Goal: Entertainment & Leisure: Browse casually

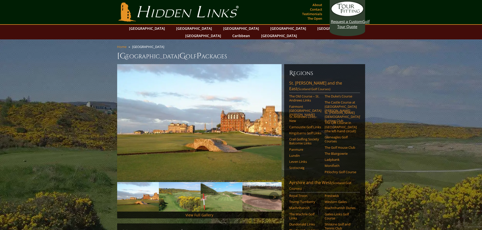
click at [178, 192] on img at bounding box center [180, 197] width 42 height 30
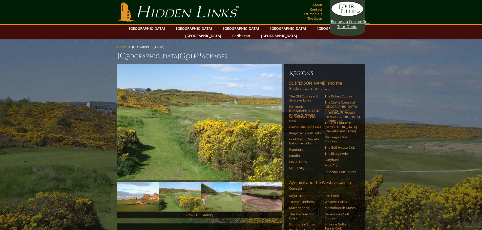
click at [210, 188] on img at bounding box center [222, 197] width 42 height 30
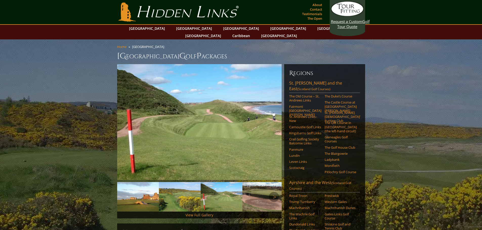
click at [263, 189] on img at bounding box center [263, 197] width 42 height 30
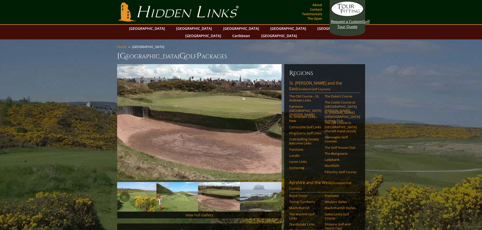
click at [263, 189] on img at bounding box center [261, 197] width 42 height 30
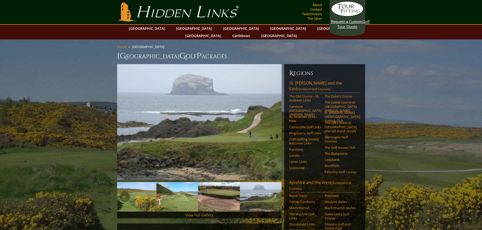
click at [263, 192] on img at bounding box center [261, 197] width 42 height 30
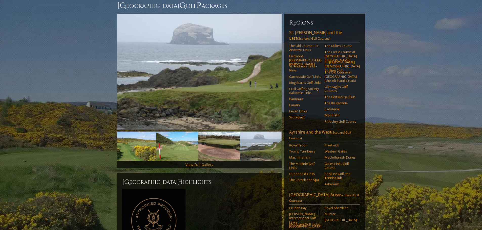
click at [204, 162] on link "View Full Gallery" at bounding box center [199, 164] width 28 height 5
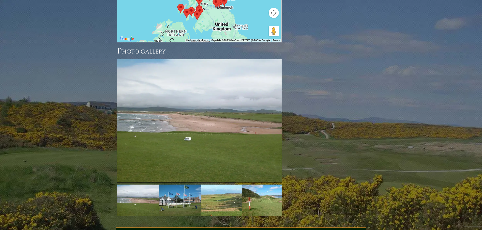
scroll to position [712, 0]
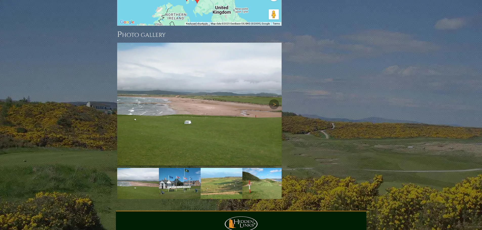
click at [192, 100] on img at bounding box center [199, 104] width 164 height 123
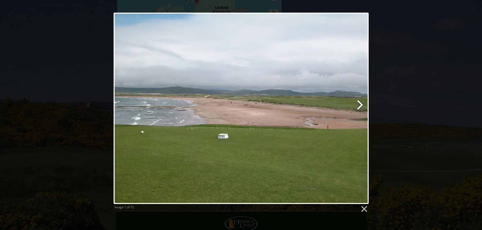
click at [359, 103] on link at bounding box center [286, 109] width 163 height 192
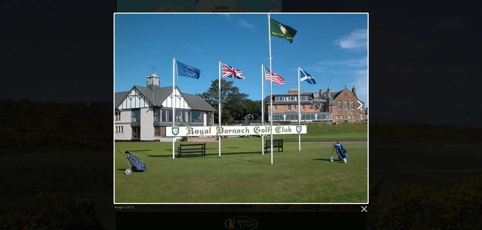
click at [360, 103] on link at bounding box center [286, 109] width 163 height 192
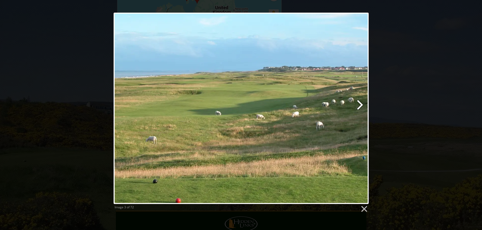
click at [360, 103] on link at bounding box center [286, 109] width 163 height 192
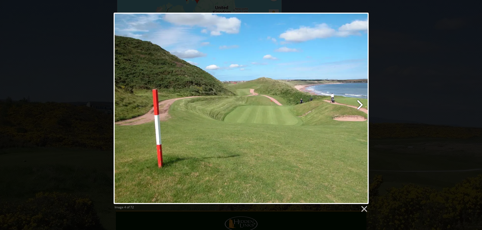
click at [360, 103] on link at bounding box center [286, 109] width 163 height 192
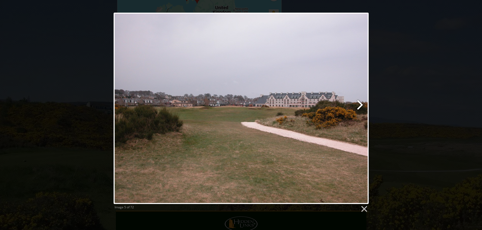
click at [360, 103] on link at bounding box center [286, 109] width 163 height 192
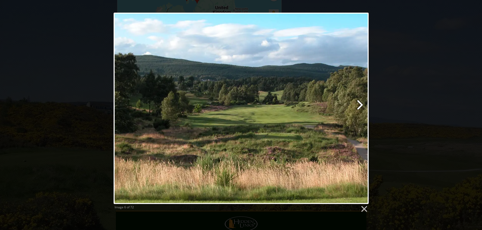
click at [360, 103] on link at bounding box center [286, 109] width 163 height 192
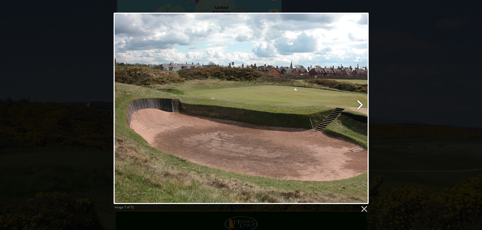
click at [360, 103] on link at bounding box center [286, 109] width 163 height 192
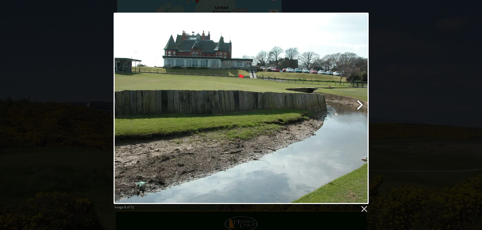
click at [360, 103] on link at bounding box center [286, 109] width 163 height 192
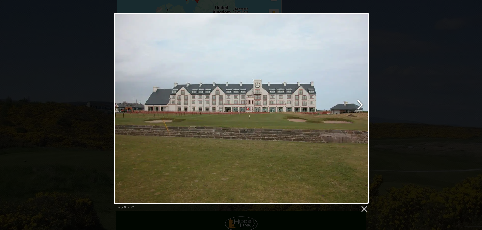
click at [360, 103] on link at bounding box center [286, 109] width 163 height 192
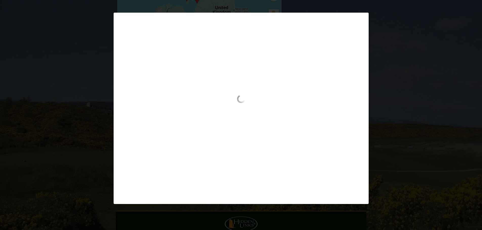
click at [46, 102] on div "Image 9 of 72" at bounding box center [241, 109] width 482 height 192
